Goal: Information Seeking & Learning: Find specific fact

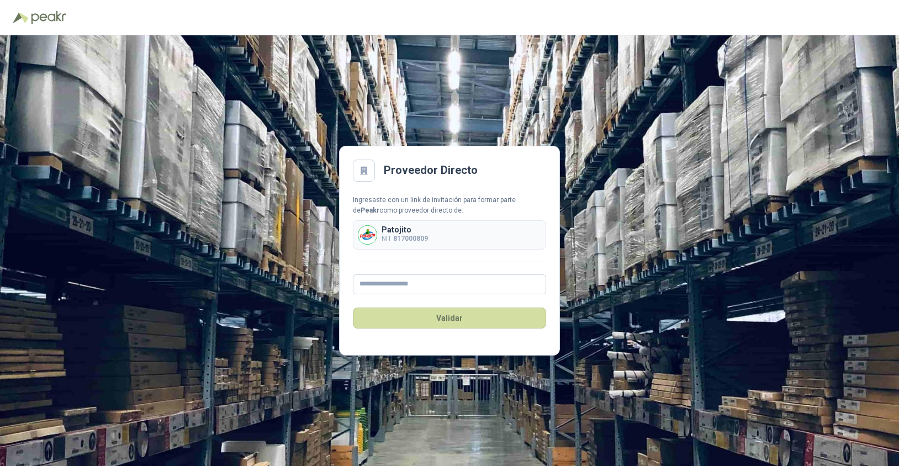
click at [415, 235] on b "817000809" at bounding box center [410, 239] width 35 height 8
click at [401, 284] on input "text" at bounding box center [449, 284] width 193 height 20
click at [398, 228] on p "Patojito" at bounding box center [405, 230] width 46 height 8
click at [419, 288] on input "text" at bounding box center [449, 284] width 193 height 20
type input "*"
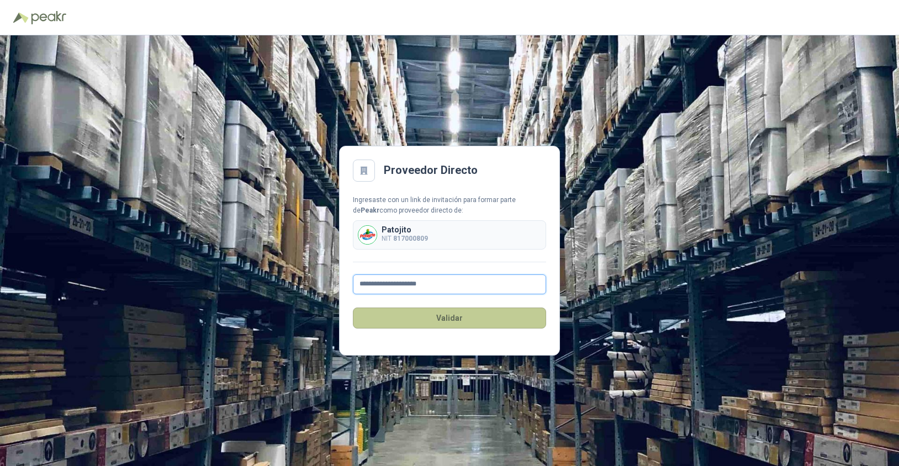
type input "**********"
click at [448, 322] on button "Validar" at bounding box center [449, 318] width 193 height 21
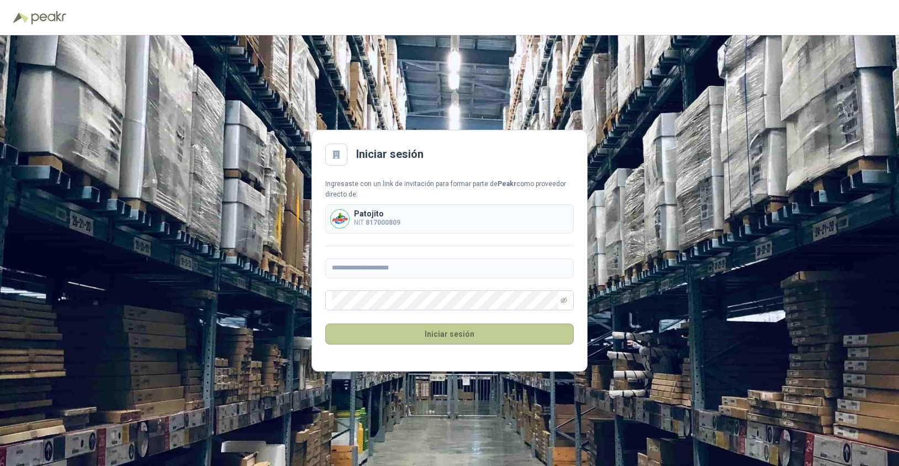
click at [454, 331] on button "Iniciar sesión" at bounding box center [449, 334] width 248 height 21
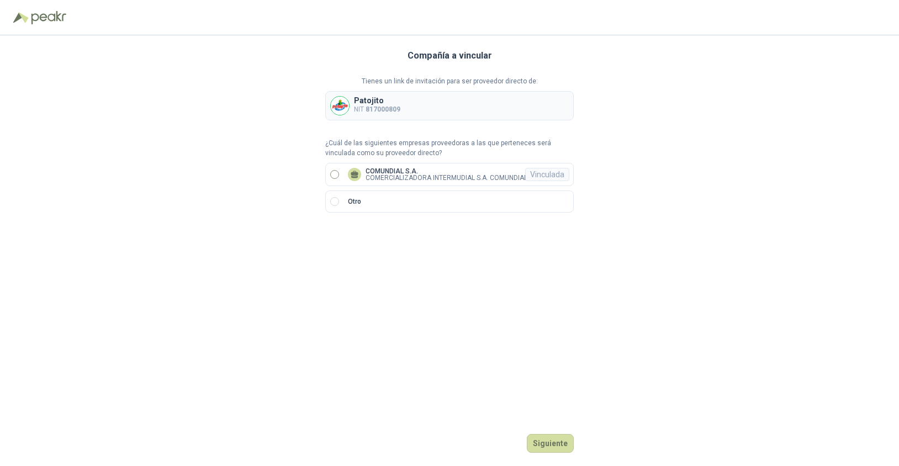
click at [374, 176] on p "COMERCIALIZADORA INTERMUDIAL S.A. COMUNDIAL" at bounding box center [447, 177] width 162 height 7
click at [553, 437] on button "Ingresar" at bounding box center [552, 443] width 44 height 19
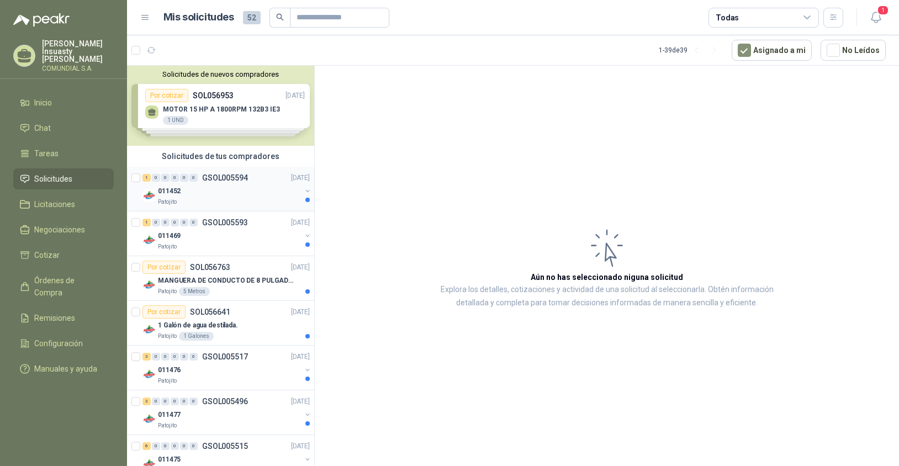
click at [224, 176] on p "GSOL005594" at bounding box center [225, 178] width 46 height 8
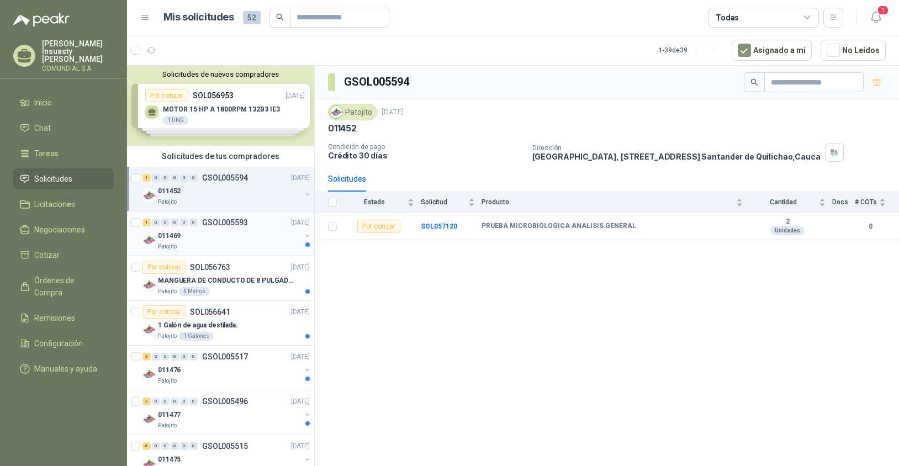
click at [220, 226] on p "GSOL005593" at bounding box center [225, 223] width 46 height 8
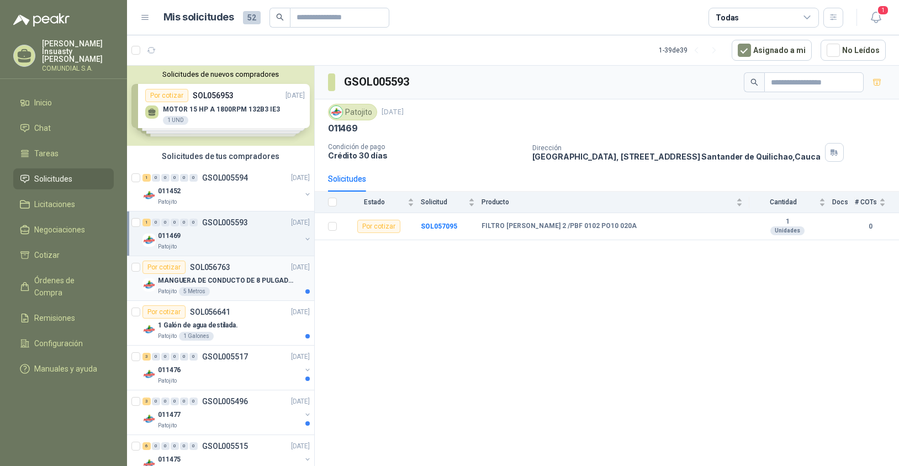
click at [221, 279] on p "MANGUERA DE CONDUCTO DE 8 PULGADAS DE ALAMBRE DE ACERO PU" at bounding box center [226, 281] width 137 height 10
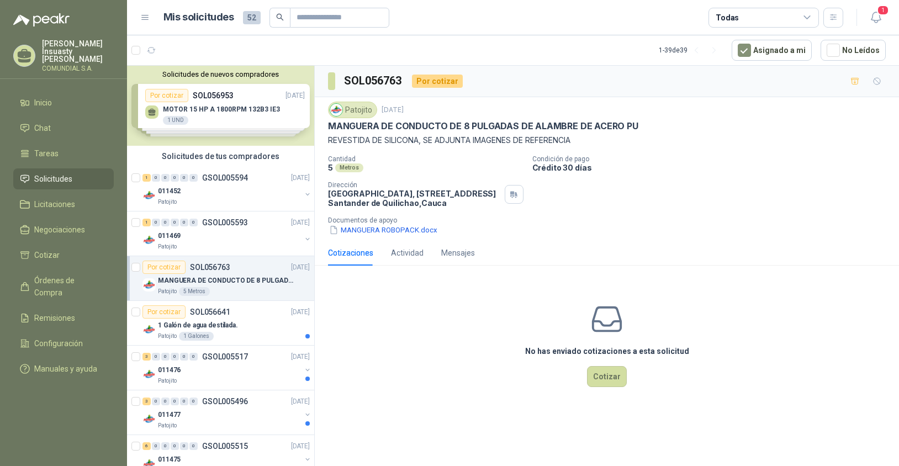
scroll to position [6, 0]
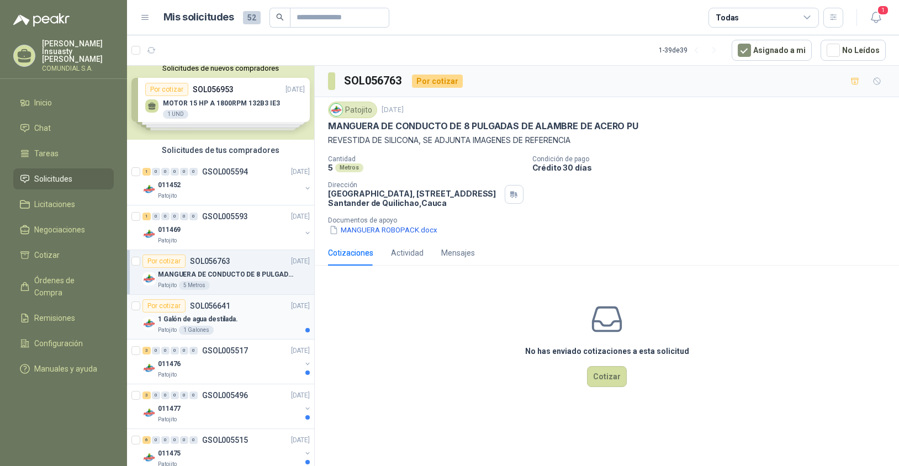
click at [220, 317] on p "1 Galón de agua destilada." at bounding box center [198, 319] width 80 height 10
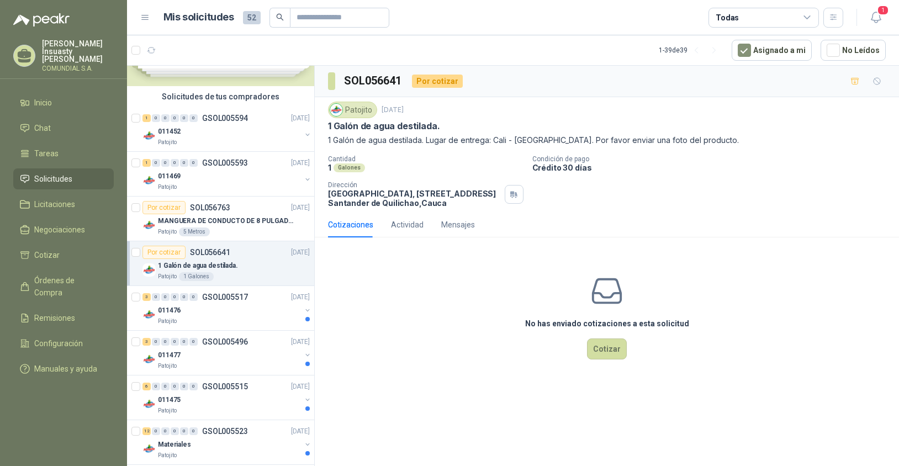
scroll to position [104, 0]
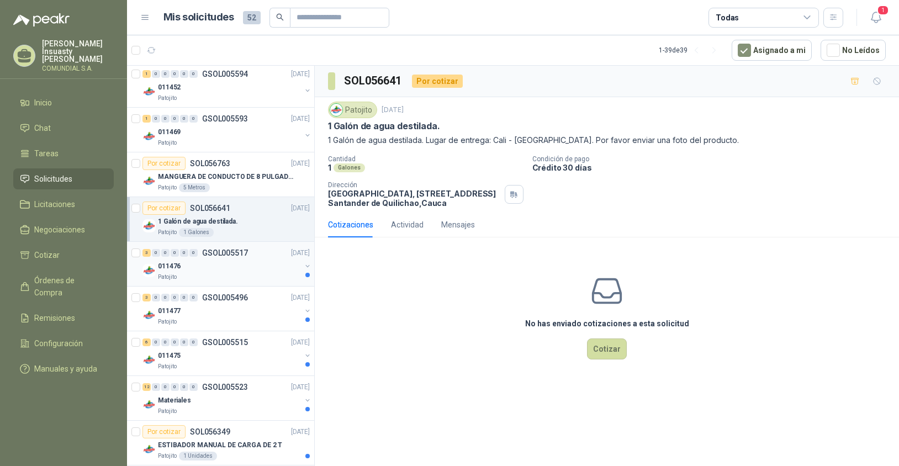
click at [230, 259] on div "3 0 0 0 0 0 GSOL005517 [DATE]" at bounding box center [227, 252] width 170 height 13
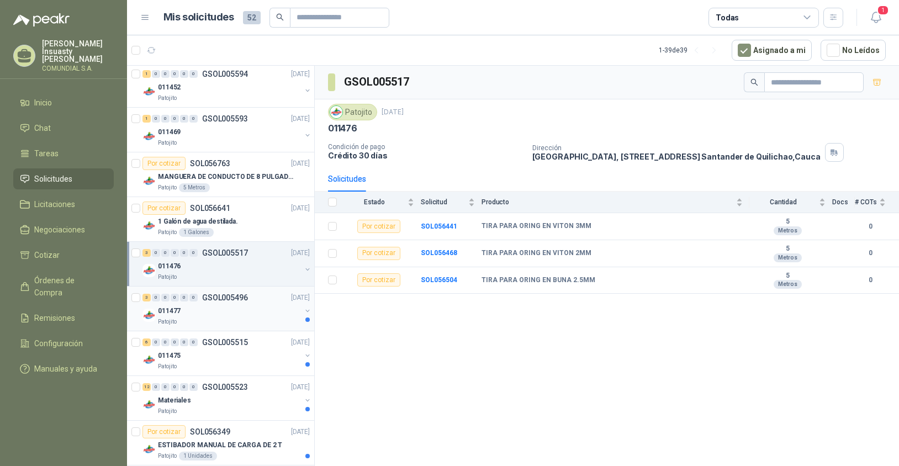
click at [251, 311] on div "011477" at bounding box center [229, 310] width 143 height 13
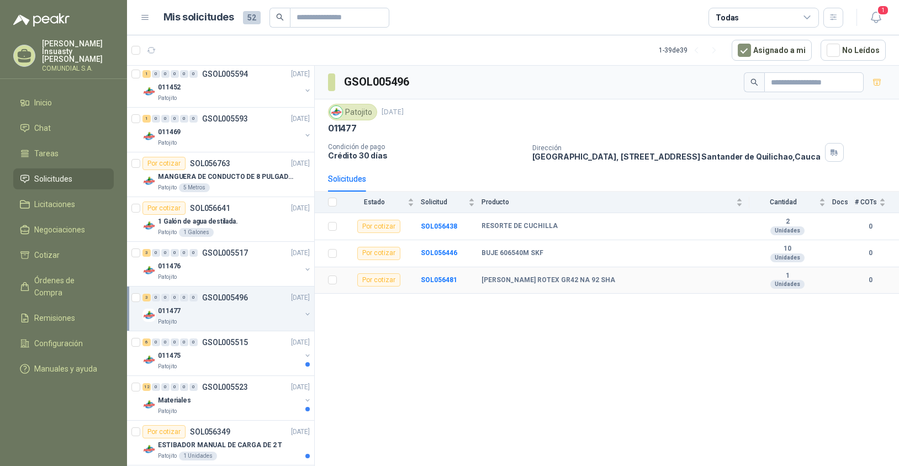
click at [508, 279] on b "[PERSON_NAME] ROTEX GR42 NA 92 SHA" at bounding box center [549, 280] width 134 height 9
click at [436, 224] on b "SOL056438" at bounding box center [439, 227] width 36 height 8
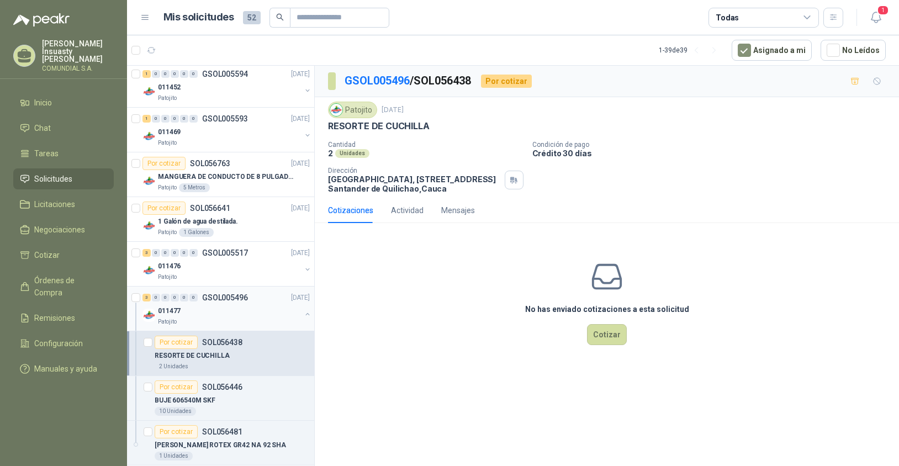
click at [211, 311] on div "011477" at bounding box center [229, 310] width 143 height 13
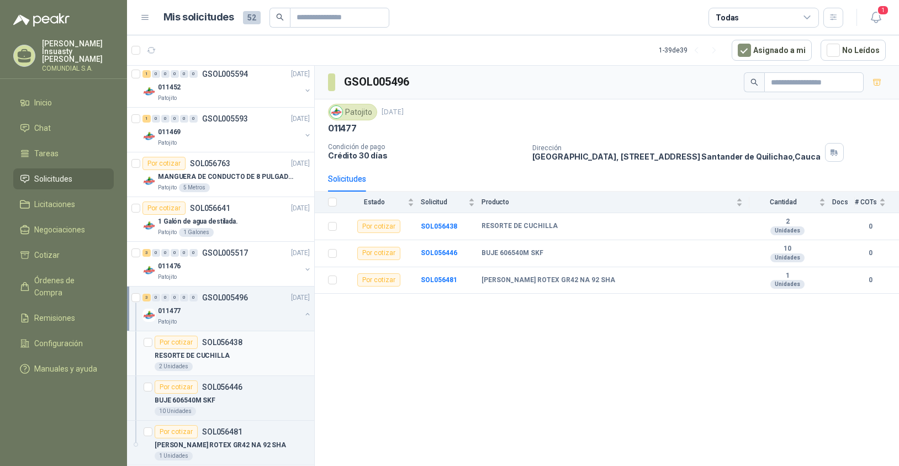
click at [232, 354] on div "RESORTE DE CUCHILLA" at bounding box center [232, 355] width 155 height 13
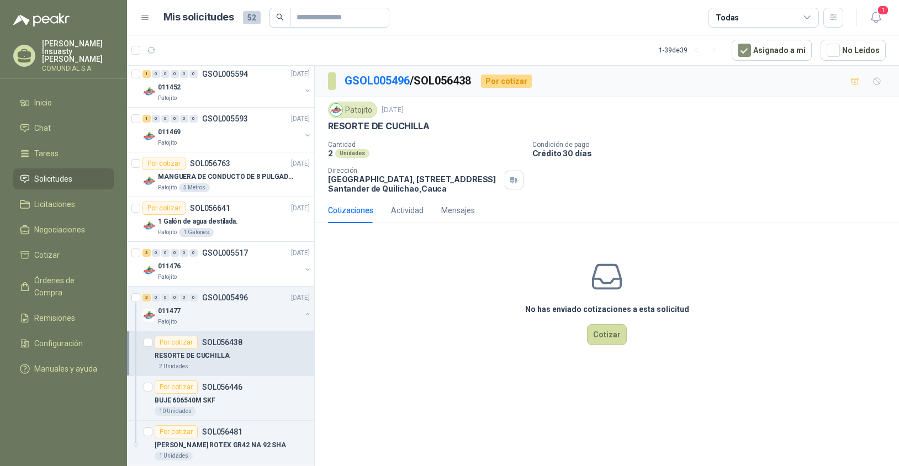
scroll to position [168, 0]
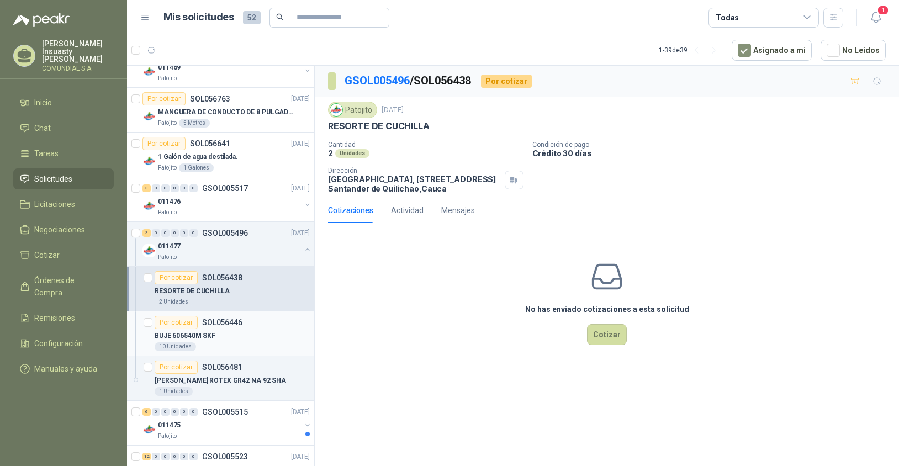
click at [251, 326] on div "Por cotizar SOL056446" at bounding box center [232, 322] width 155 height 13
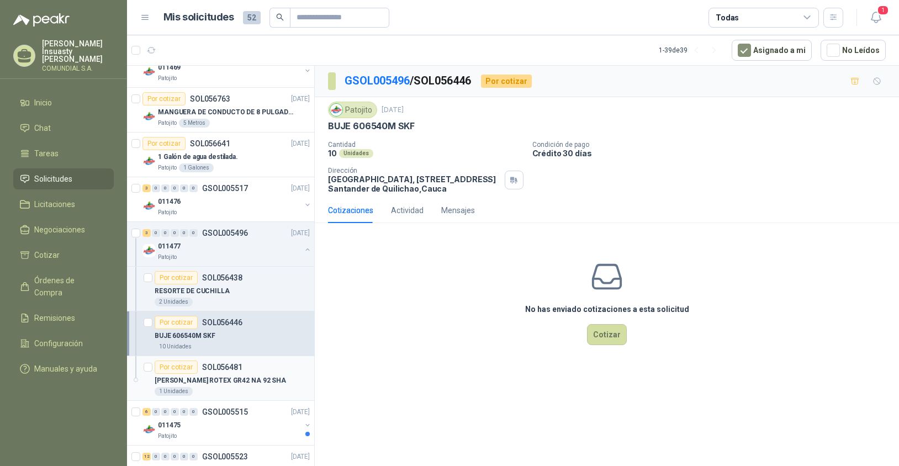
click at [231, 373] on div "Por cotizar SOL056481" at bounding box center [199, 367] width 88 height 13
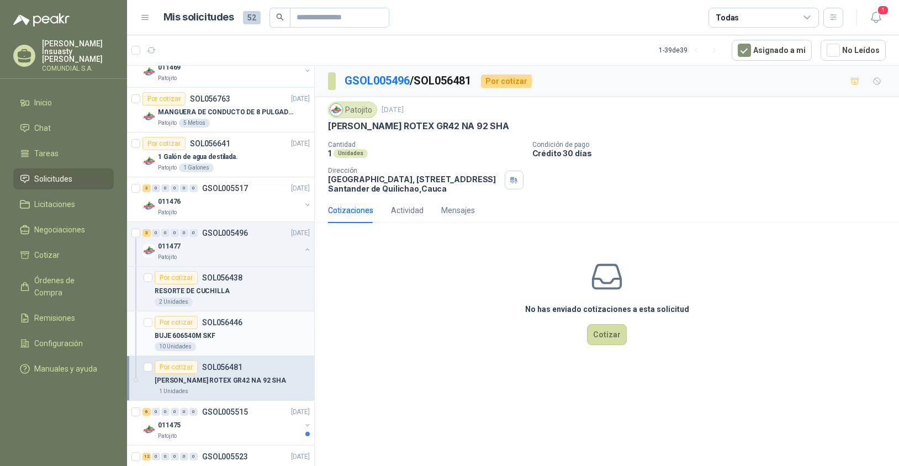
click at [228, 329] on div "Por cotizar SOL056446" at bounding box center [199, 322] width 88 height 13
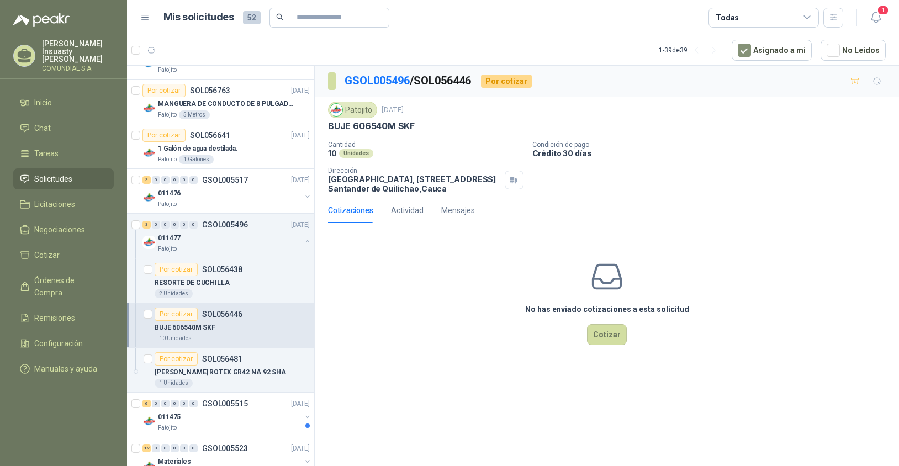
scroll to position [368, 0]
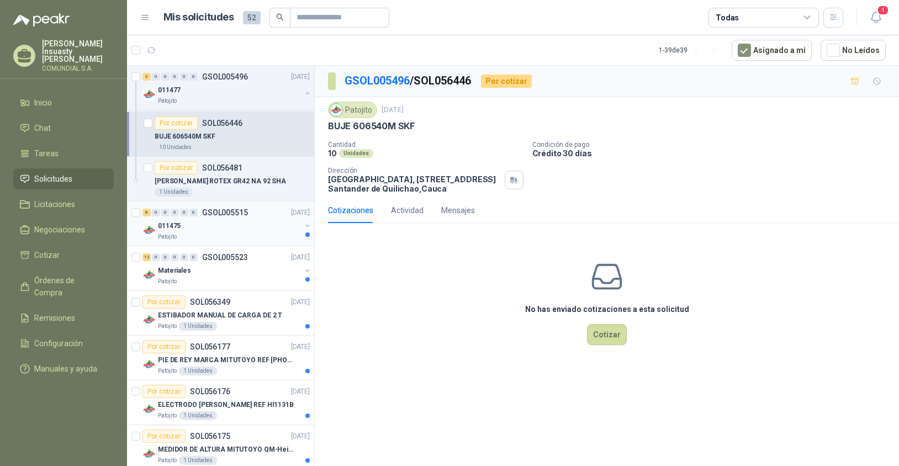
click at [225, 220] on div "011475" at bounding box center [229, 225] width 143 height 13
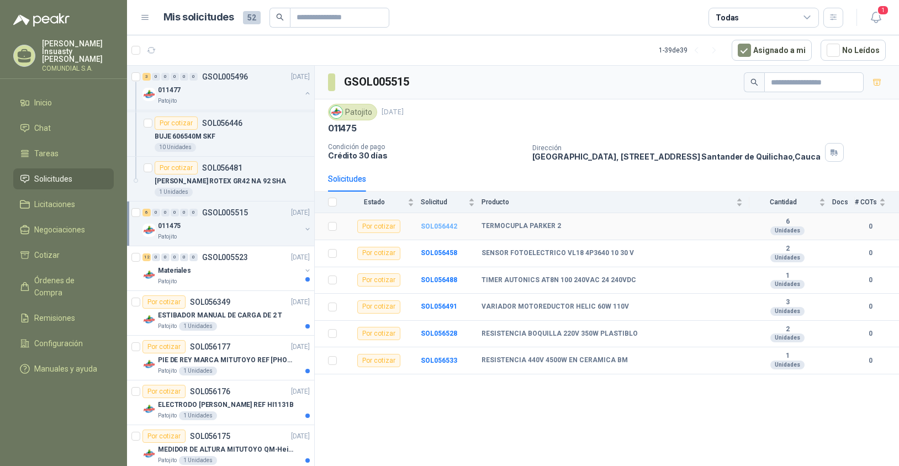
click at [435, 228] on b "SOL056442" at bounding box center [439, 227] width 36 height 8
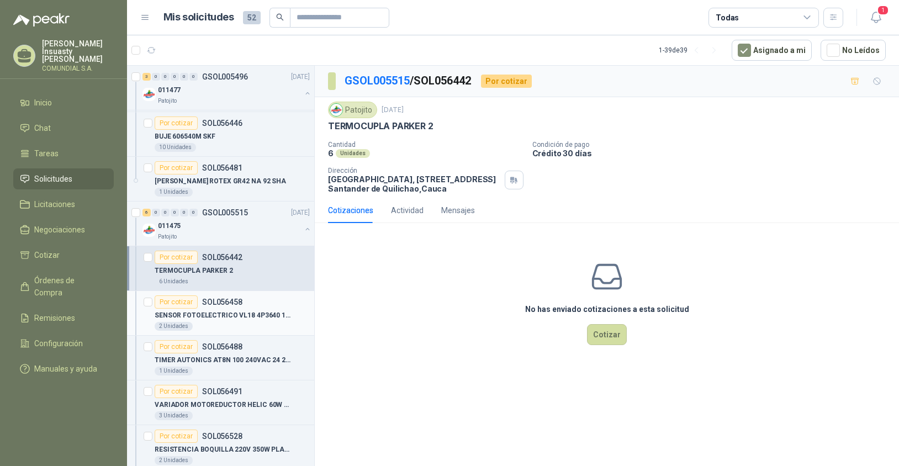
click at [239, 309] on div "SENSOR FOTOELECTRICO VL18 4P3640 10 30 V" at bounding box center [232, 315] width 155 height 13
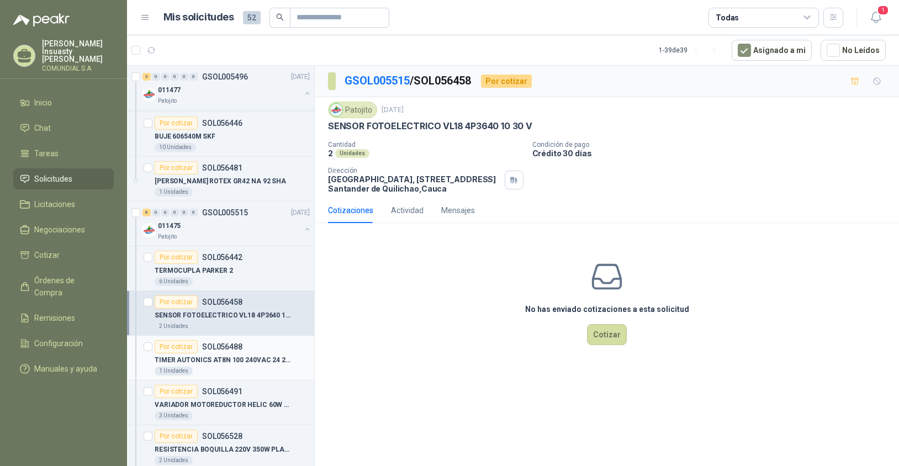
click at [230, 346] on p "SOL056488" at bounding box center [222, 347] width 40 height 8
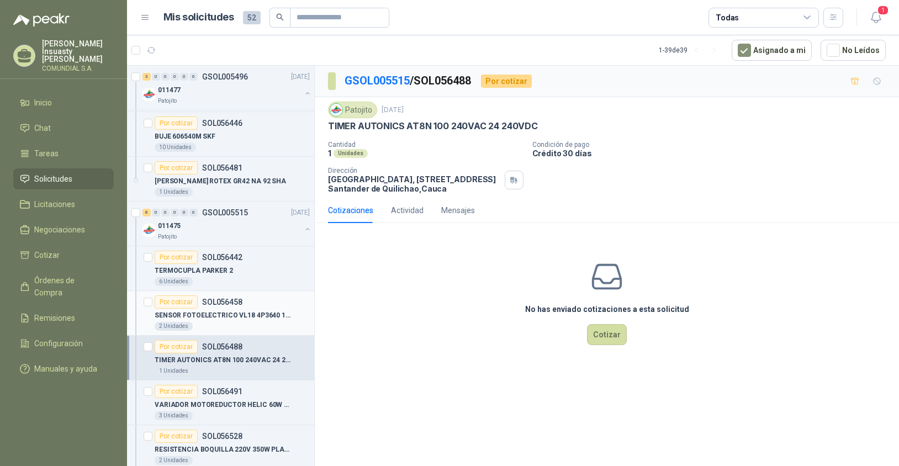
click at [236, 310] on p "SENSOR FOTOELECTRICO VL18 4P3640 10 30 V" at bounding box center [223, 315] width 137 height 10
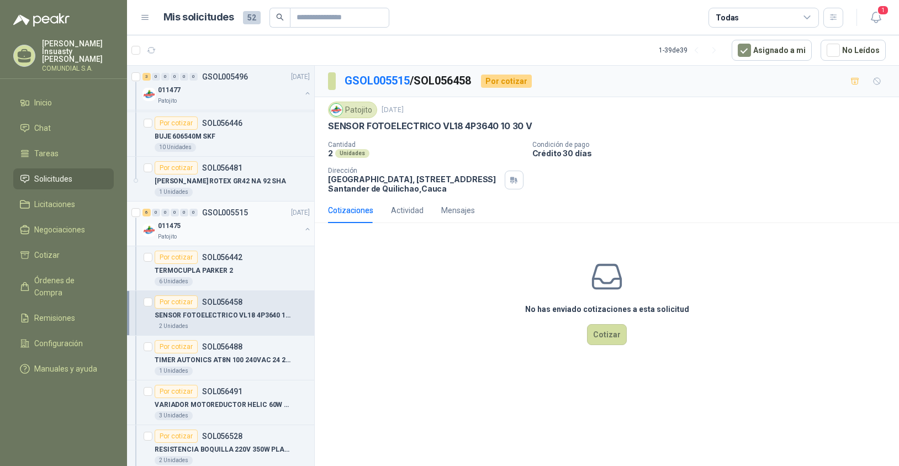
click at [303, 227] on button "button" at bounding box center [307, 229] width 9 height 9
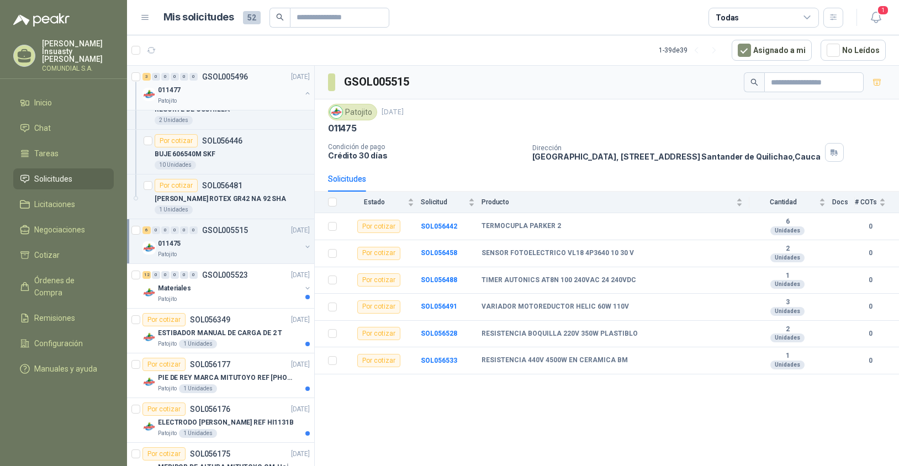
scroll to position [301, 0]
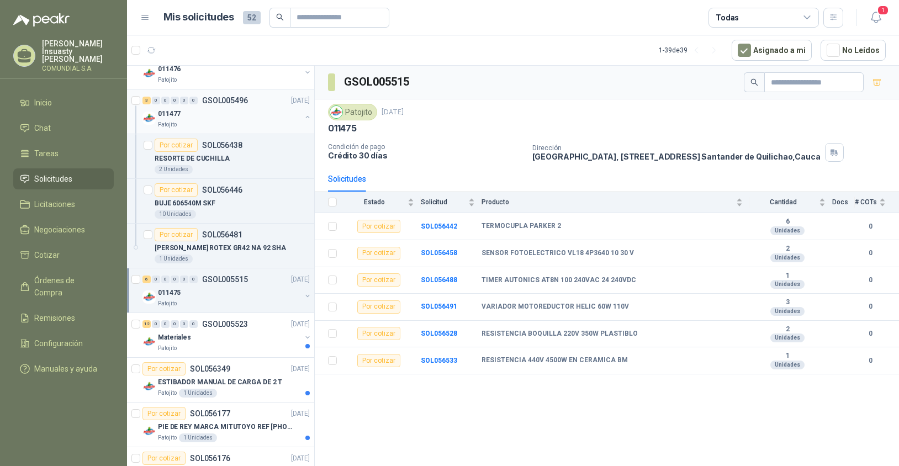
click at [303, 118] on button "button" at bounding box center [307, 117] width 9 height 9
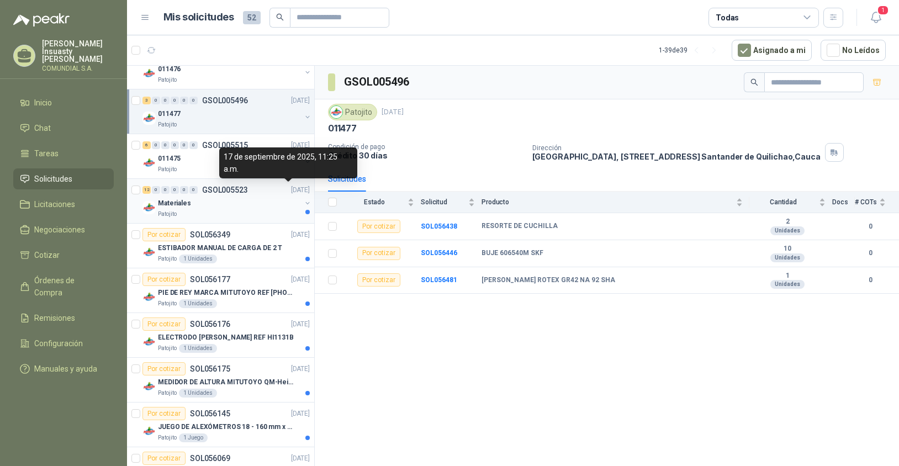
click at [293, 195] on div "12 0 0 0 0 0 GSOL005523 [DATE]" at bounding box center [227, 189] width 170 height 13
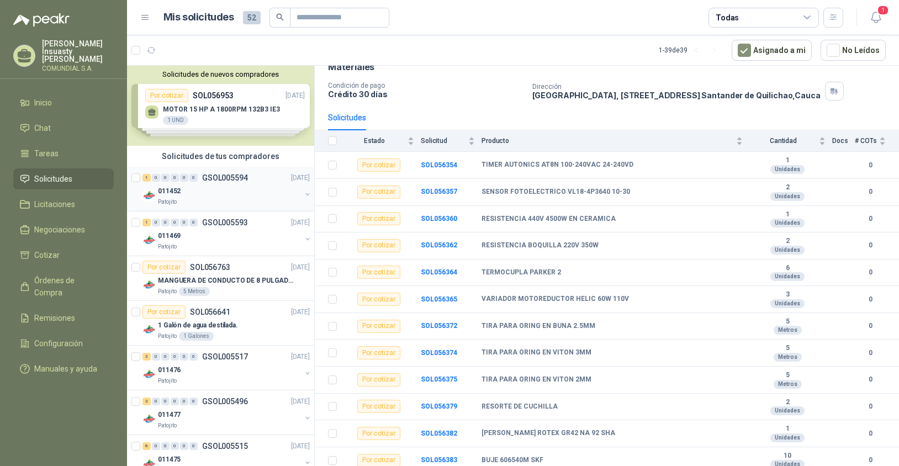
click at [238, 181] on p "GSOL005594" at bounding box center [225, 178] width 46 height 8
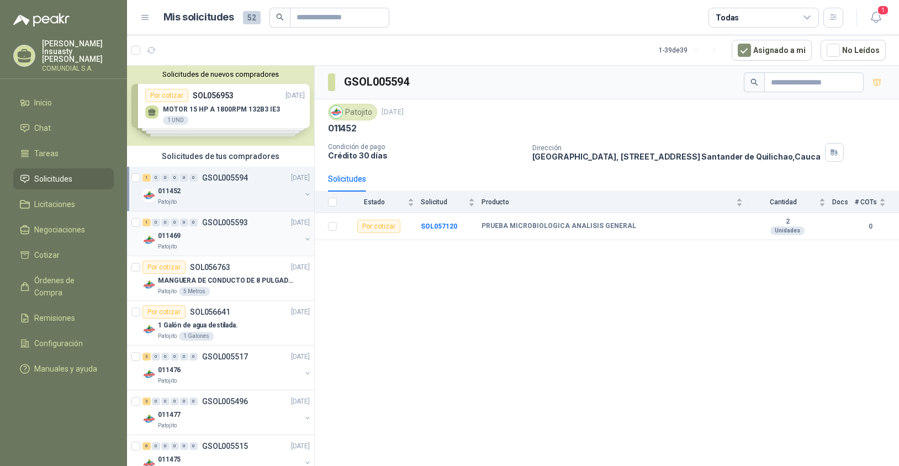
click at [236, 228] on div "1 0 0 0 0 0 GSOL005593 [DATE]" at bounding box center [227, 222] width 170 height 13
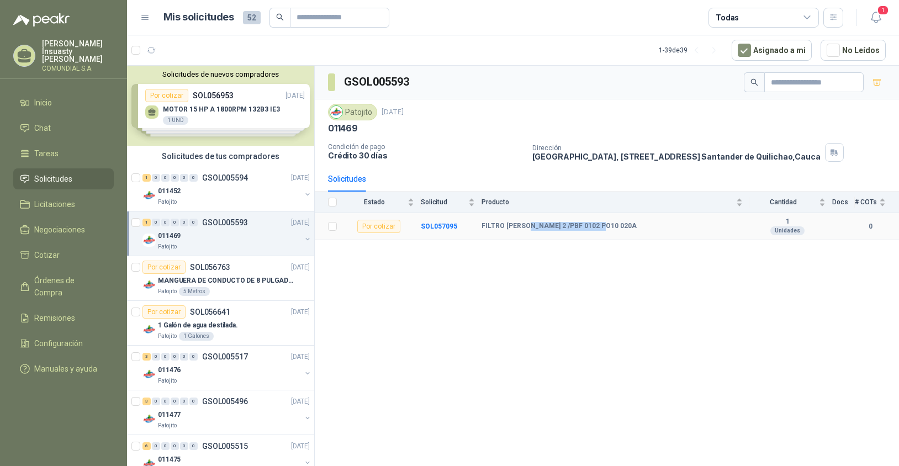
drag, startPoint x: 528, startPoint y: 225, endPoint x: 603, endPoint y: 225, distance: 75.1
click at [602, 225] on div "FILTRO [PERSON_NAME] 2 /PBF 0102 PO10 020A" at bounding box center [612, 226] width 261 height 9
copy b "2 /PBF 0102 PO10 020A"
click at [437, 225] on b "SOL057095" at bounding box center [439, 227] width 36 height 8
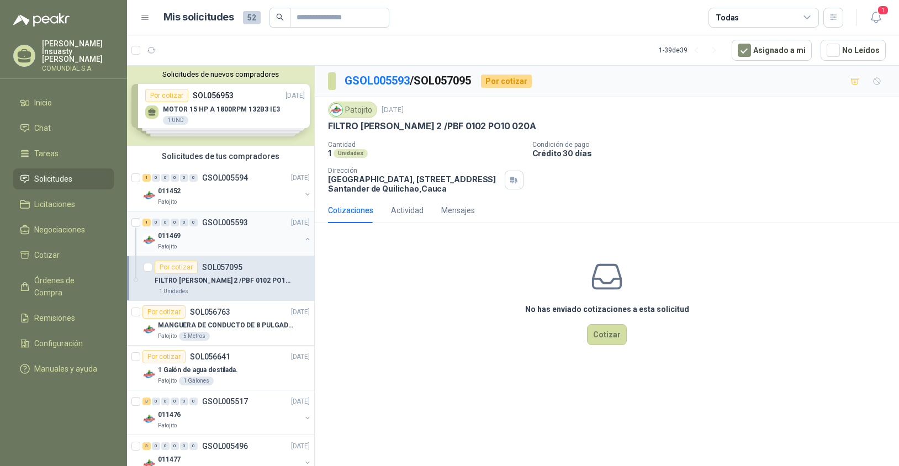
click at [303, 240] on button "button" at bounding box center [307, 239] width 9 height 9
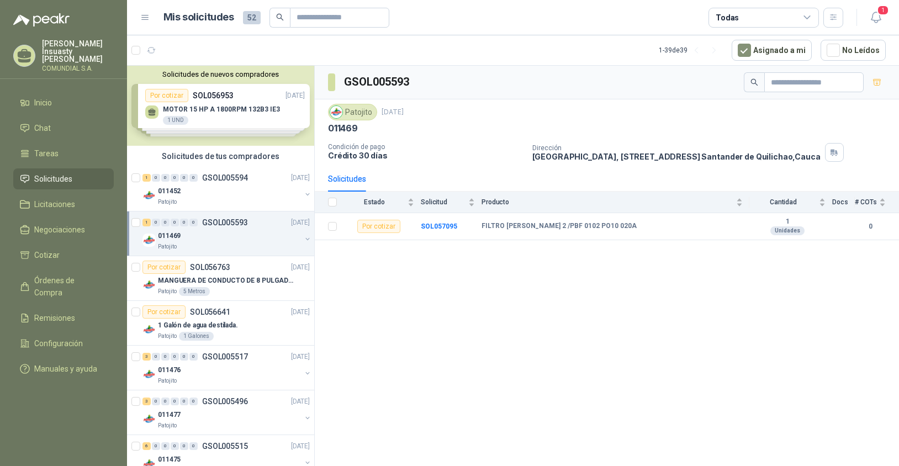
click at [303, 236] on button "button" at bounding box center [307, 239] width 9 height 9
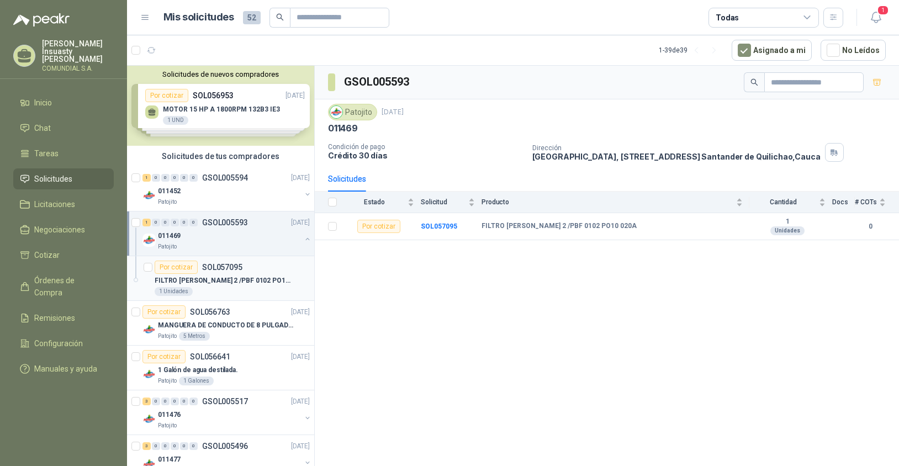
click at [256, 271] on div "Por cotizar SOL057095" at bounding box center [232, 267] width 155 height 13
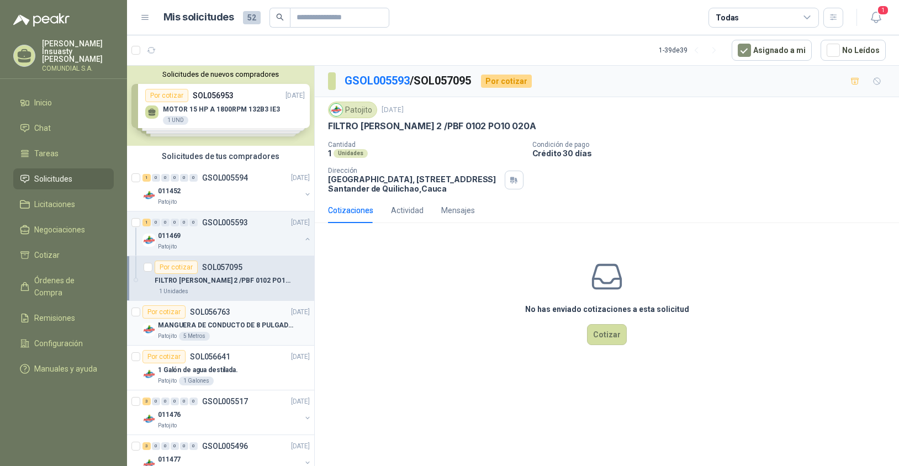
click at [265, 319] on div "MANGUERA DE CONDUCTO DE 8 PULGADAS DE ALAMBRE DE ACERO PU" at bounding box center [234, 325] width 152 height 13
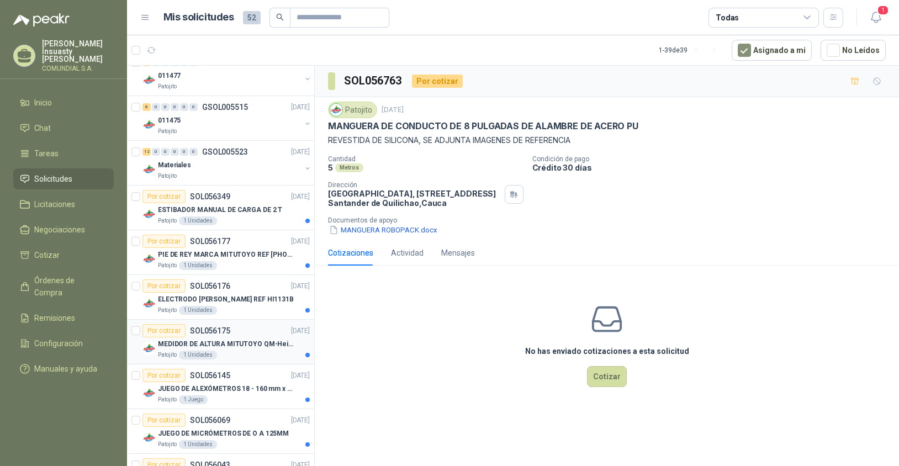
scroll to position [437, 0]
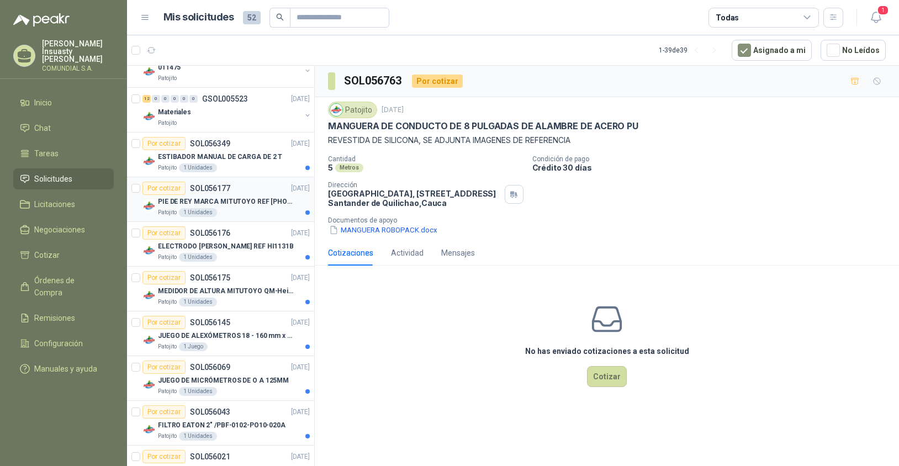
click at [237, 199] on p "PIE DE REY MARCA MITUTOYO REF [PHONE_NUMBER]" at bounding box center [226, 202] width 137 height 10
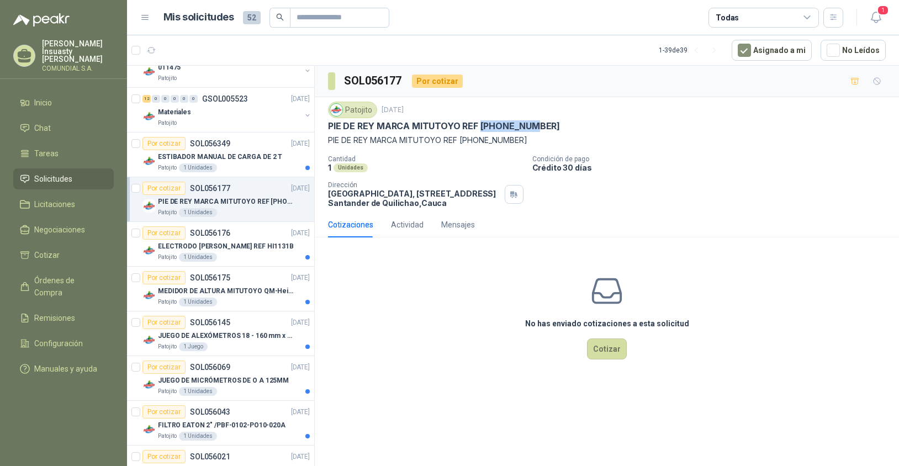
drag, startPoint x: 480, startPoint y: 124, endPoint x: 528, endPoint y: 125, distance: 47.5
click at [528, 125] on p "PIE DE REY MARCA MITUTOYO REF [PHONE_NUMBER]" at bounding box center [444, 126] width 232 height 12
copy p "[PHONE_NUMBER]"
click at [355, 82] on h3 "SOL056177" at bounding box center [373, 80] width 59 height 17
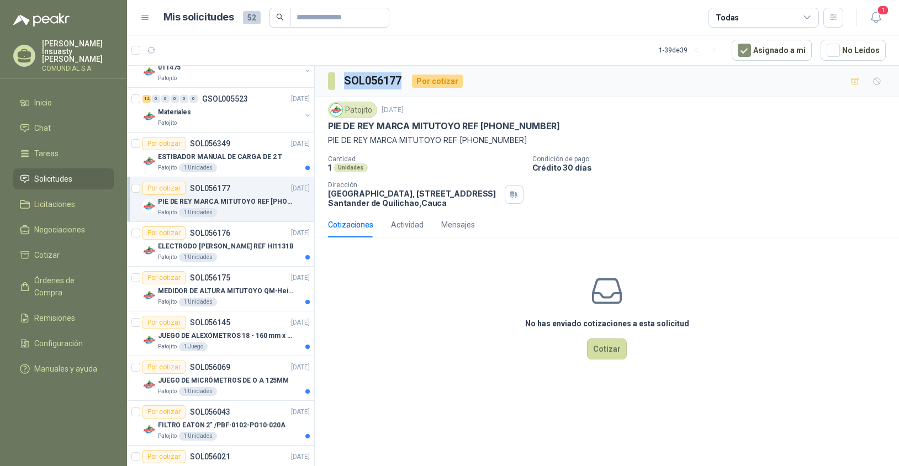
copy h3 "SOL056177"
drag, startPoint x: 330, startPoint y: 193, endPoint x: 484, endPoint y: 209, distance: 155.0
click at [484, 209] on div "Patojito [DATE] PIE DE REY MARCA MITUTOYO REF [PHONE_NUMBER] PIE DE REY MARCA M…" at bounding box center [607, 154] width 584 height 115
copy p "[GEOGRAPHIC_DATA], [STREET_ADDRESS]"
click at [230, 165] on div "Patojito 1 Unidades" at bounding box center [234, 167] width 152 height 9
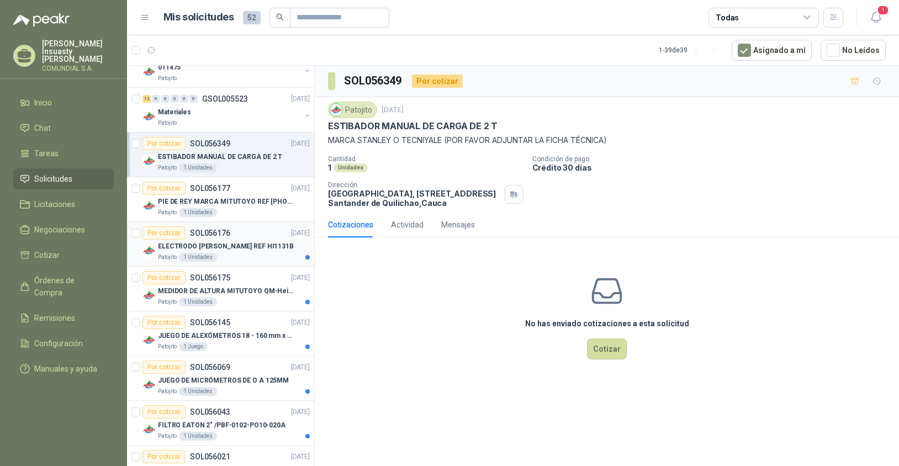
click at [251, 252] on div "ELECTRODO [PERSON_NAME] REF HI1131B" at bounding box center [234, 246] width 152 height 13
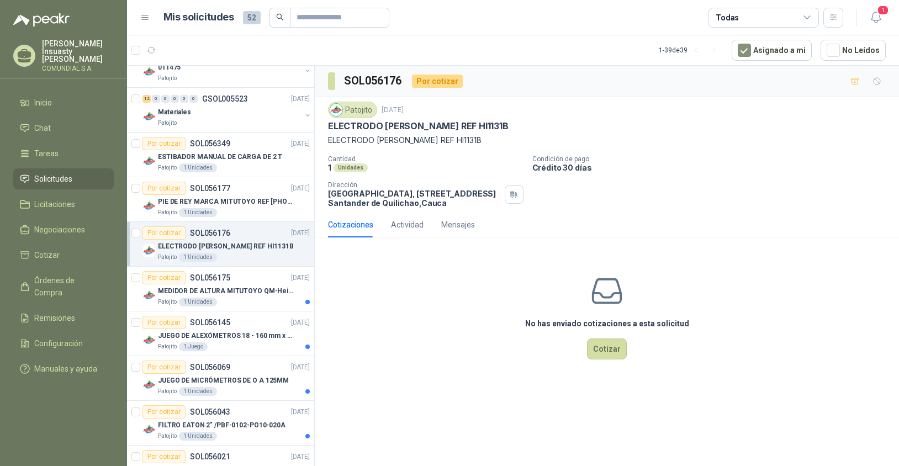
click at [449, 125] on p "ELECTRODO [PERSON_NAME] REF HI1131B" at bounding box center [418, 126] width 181 height 12
copy p "HI1131B"
click at [242, 284] on div "MEDIDOR DE ALTURA MITUTOYO QM-Height 518-245" at bounding box center [234, 290] width 152 height 13
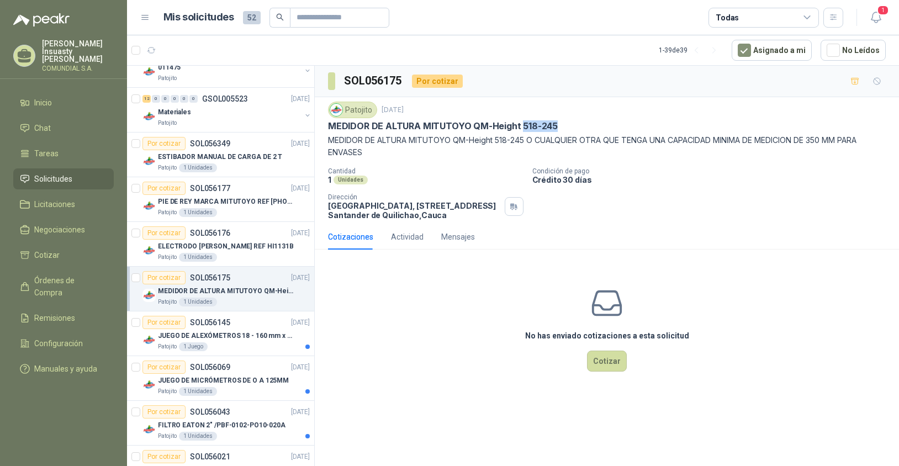
drag, startPoint x: 521, startPoint y: 123, endPoint x: 554, endPoint y: 123, distance: 33.7
click at [555, 122] on div "MEDIDOR DE ALTURA MITUTOYO QM-Height 518-245" at bounding box center [607, 126] width 558 height 12
copy p "518-245"
click at [367, 82] on h3 "SOL056175" at bounding box center [373, 80] width 59 height 17
click at [368, 82] on h3 "SOL056175" at bounding box center [373, 80] width 59 height 17
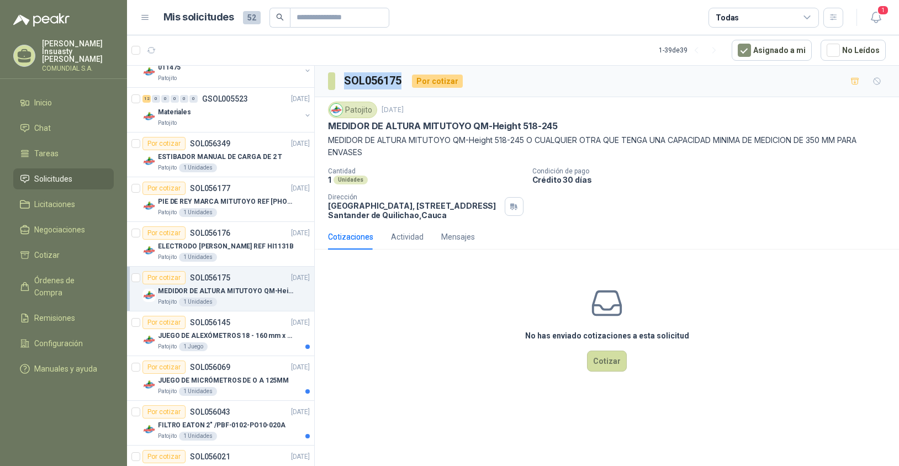
copy h3 "SOL056175"
drag, startPoint x: 330, startPoint y: 126, endPoint x: 471, endPoint y: 126, distance: 140.8
click at [471, 126] on p "MEDIDOR DE ALTURA MITUTOYO QM-Height 518-245" at bounding box center [443, 126] width 230 height 12
copy p "MEDIDOR DE ALTURA MITUTOYO"
drag, startPoint x: 329, startPoint y: 205, endPoint x: 488, endPoint y: 214, distance: 159.3
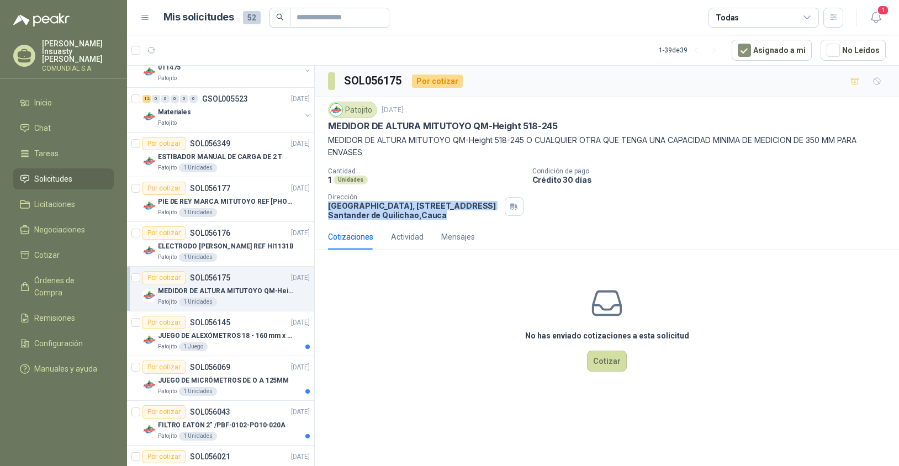
click at [488, 214] on p "[GEOGRAPHIC_DATA], [STREET_ADDRESS]" at bounding box center [414, 210] width 172 height 19
copy p "[GEOGRAPHIC_DATA], [STREET_ADDRESS]"
